Goal: Task Accomplishment & Management: Manage account settings

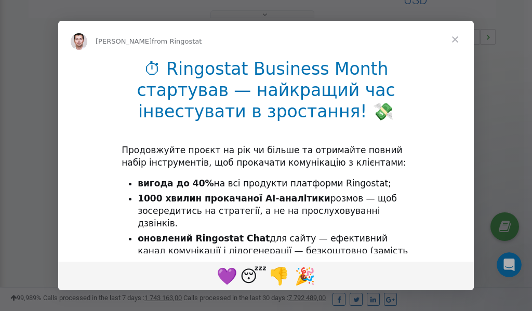
click at [456, 38] on span "Close" at bounding box center [454, 39] width 37 height 37
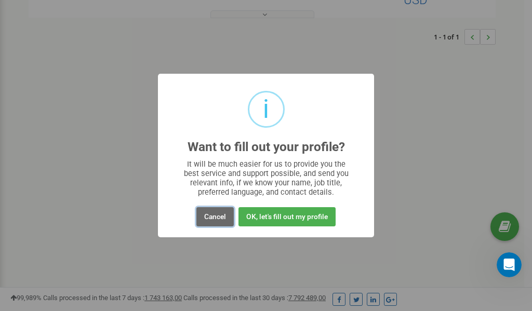
click at [213, 219] on button "Cancel" at bounding box center [214, 216] width 37 height 19
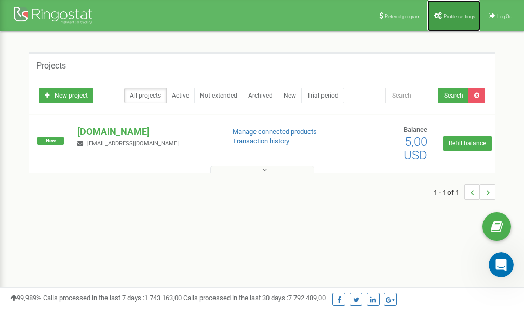
click at [451, 15] on span "Profile settings" at bounding box center [459, 16] width 32 height 6
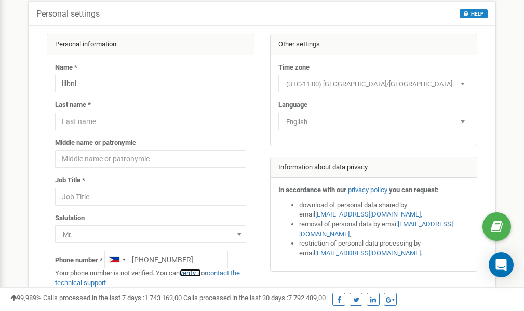
click at [194, 273] on link "verify it" at bounding box center [190, 273] width 21 height 8
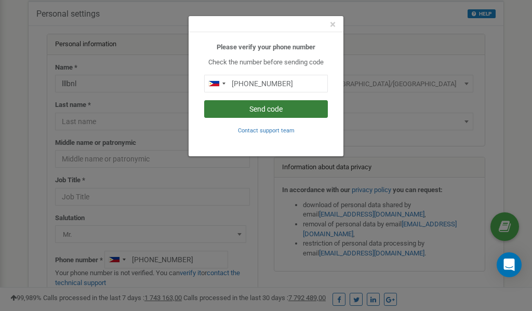
click at [272, 106] on button "Send code" at bounding box center [266, 109] width 124 height 18
